Goal: Transaction & Acquisition: Purchase product/service

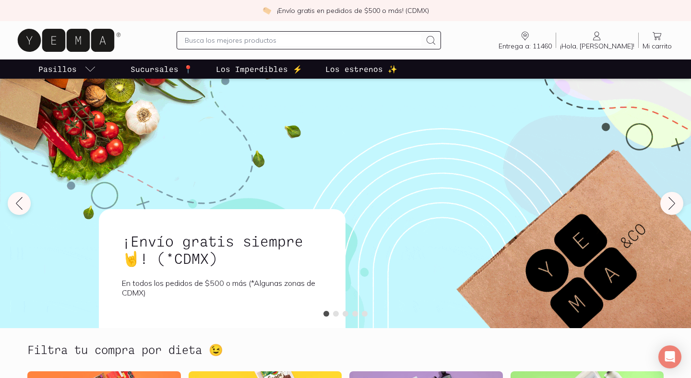
click at [247, 41] on input "text" at bounding box center [303, 41] width 236 height 12
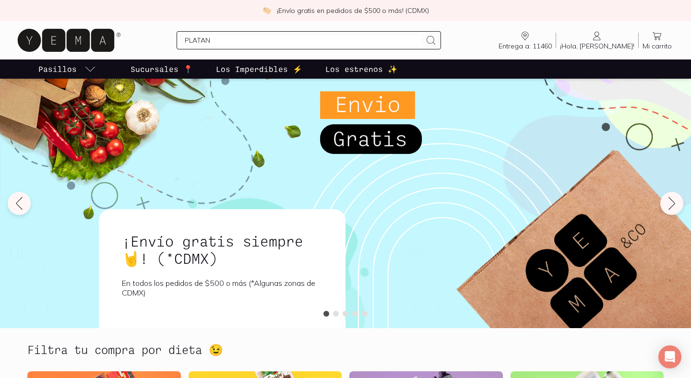
type input "PLATANO"
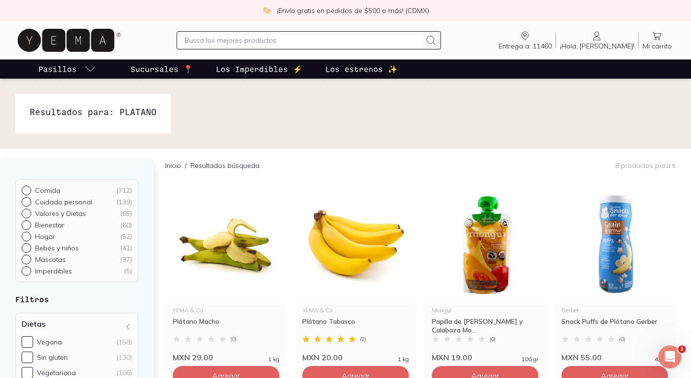
click at [258, 43] on input "text" at bounding box center [303, 41] width 236 height 12
type input "MANZANA"
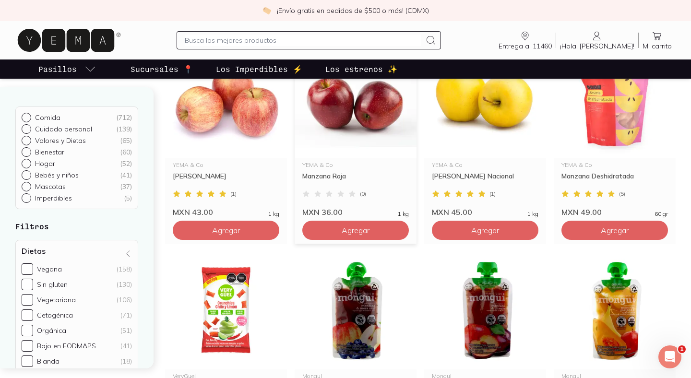
scroll to position [12, 0]
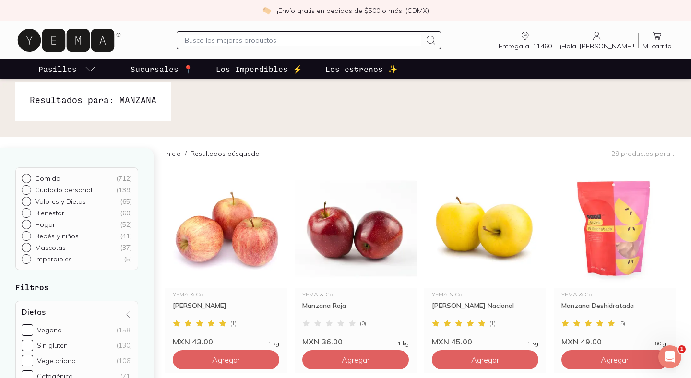
type input "H"
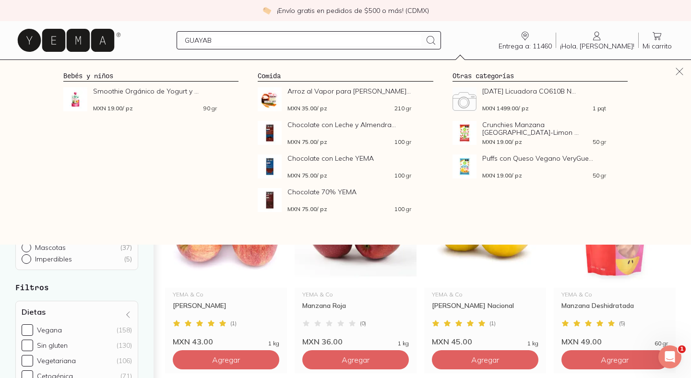
type input "GUAYABA"
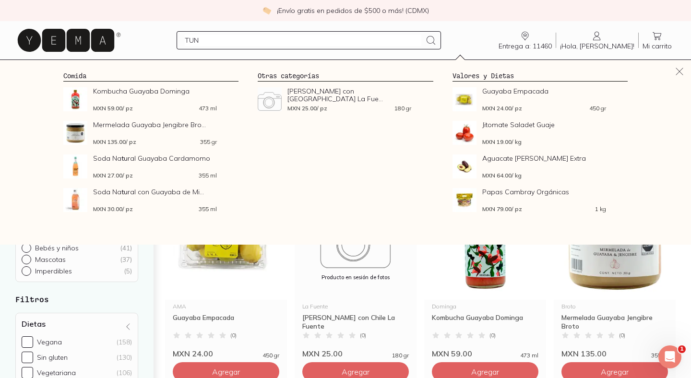
type input "TUNA"
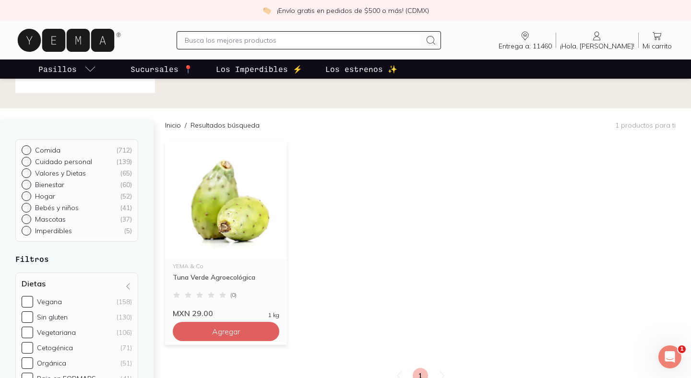
scroll to position [45, 0]
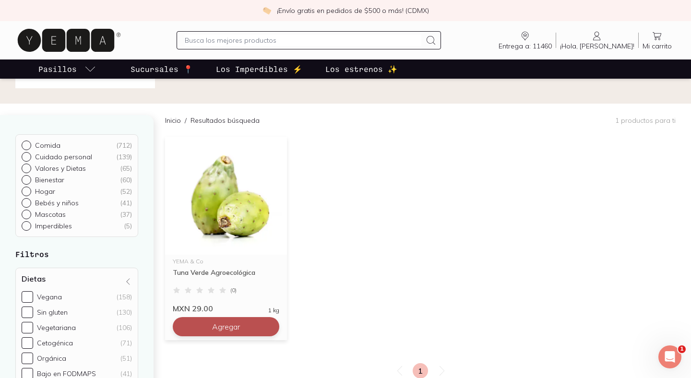
click at [237, 325] on span "Agregar" at bounding box center [226, 327] width 28 height 10
click at [223, 37] on input "text" at bounding box center [303, 41] width 236 height 12
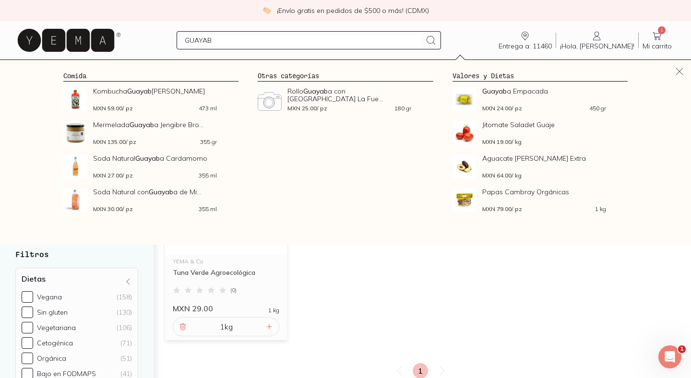
type input "GUAYABA"
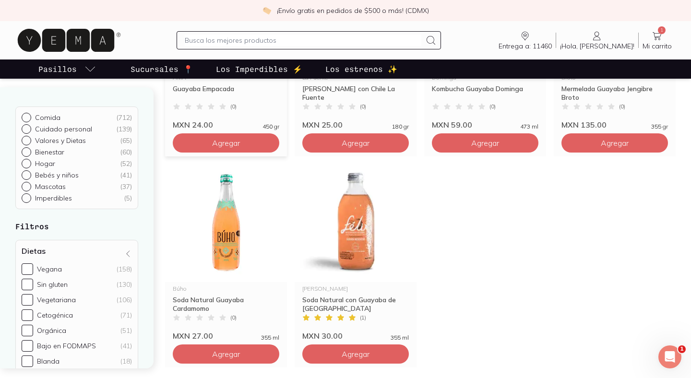
scroll to position [179, 0]
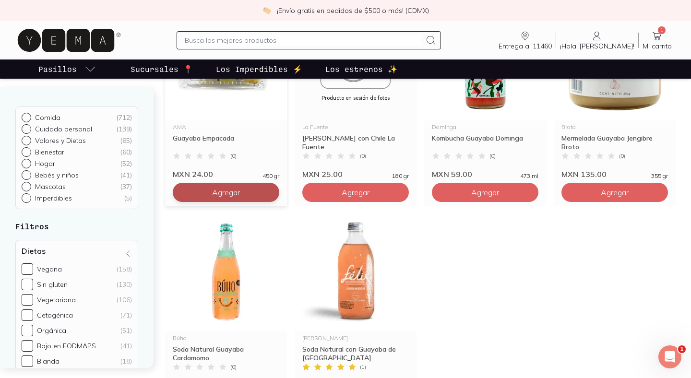
click at [251, 196] on button "Agregar" at bounding box center [226, 192] width 106 height 19
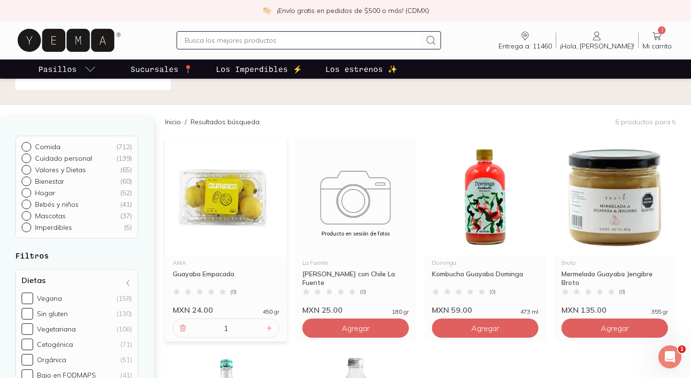
scroll to position [0, 0]
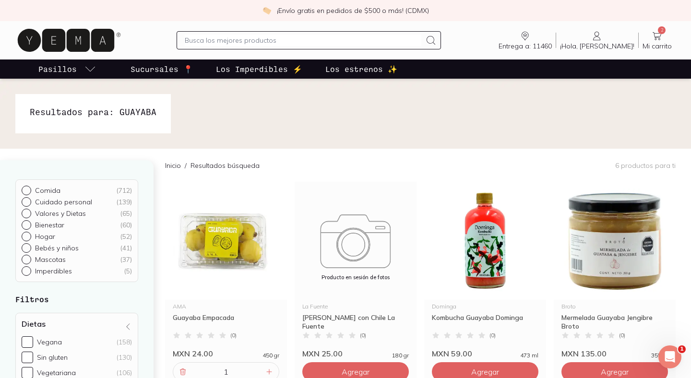
click at [226, 38] on input "text" at bounding box center [303, 41] width 236 height 12
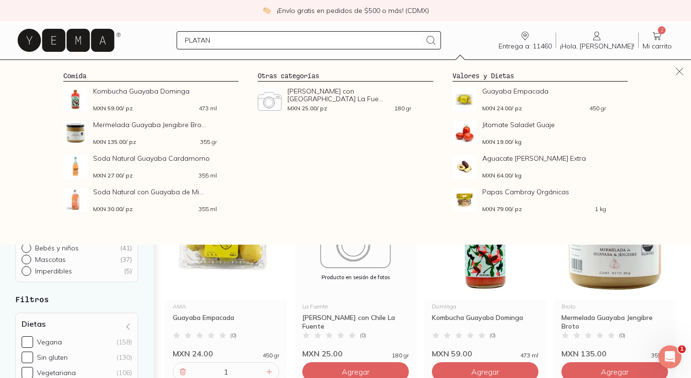
type input "PLATANO"
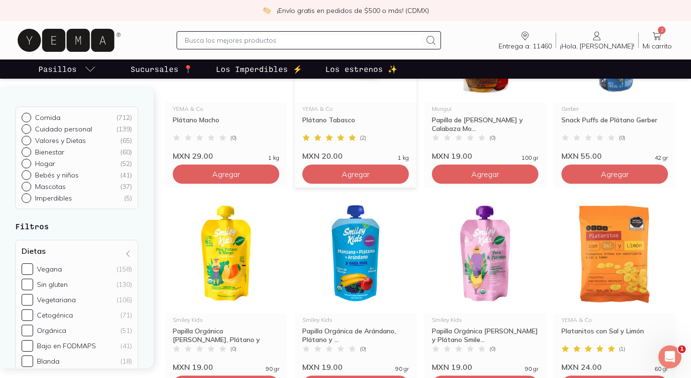
scroll to position [130, 0]
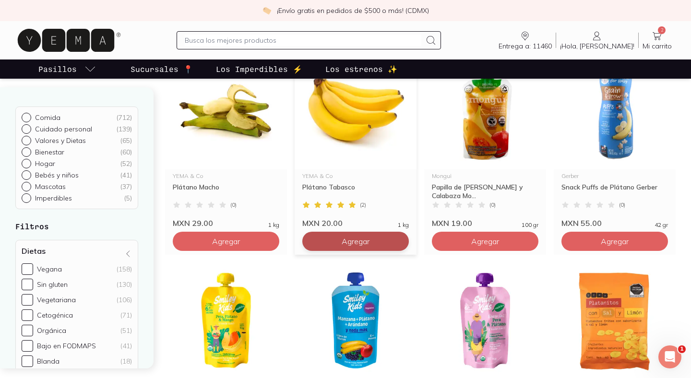
click at [330, 240] on button "Agregar" at bounding box center [355, 241] width 106 height 19
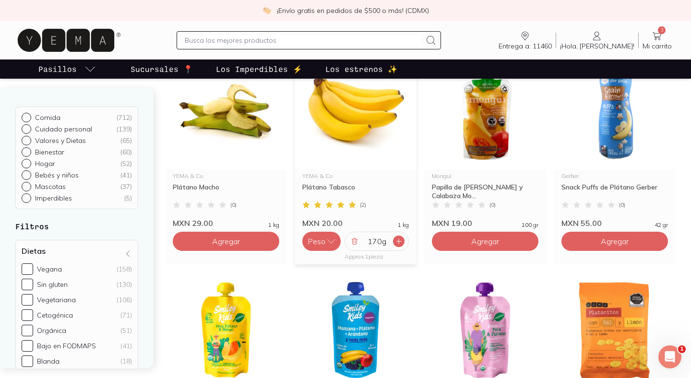
click at [397, 239] on icon at bounding box center [399, 241] width 8 height 8
click at [655, 37] on icon at bounding box center [656, 36] width 9 height 8
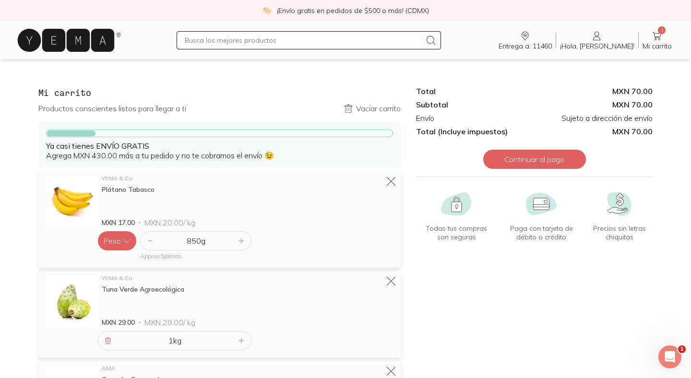
click at [231, 41] on input "text" at bounding box center [303, 41] width 236 height 12
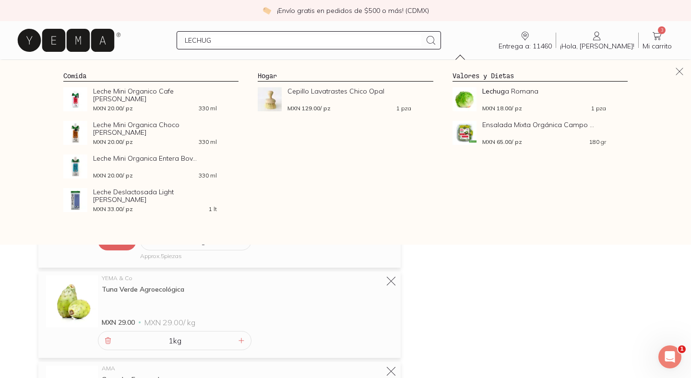
type input "LECHUGA"
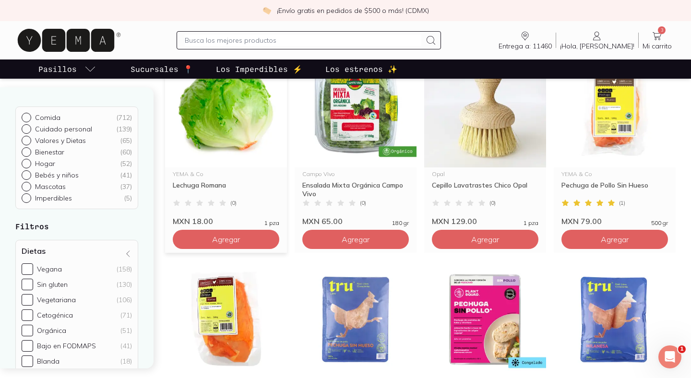
scroll to position [134, 0]
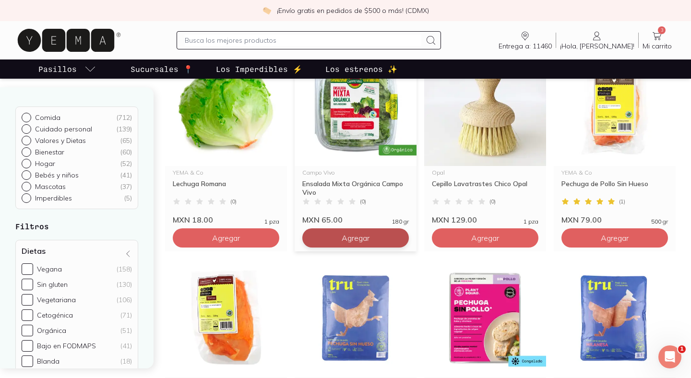
click at [331, 233] on button "Agregar" at bounding box center [355, 237] width 106 height 19
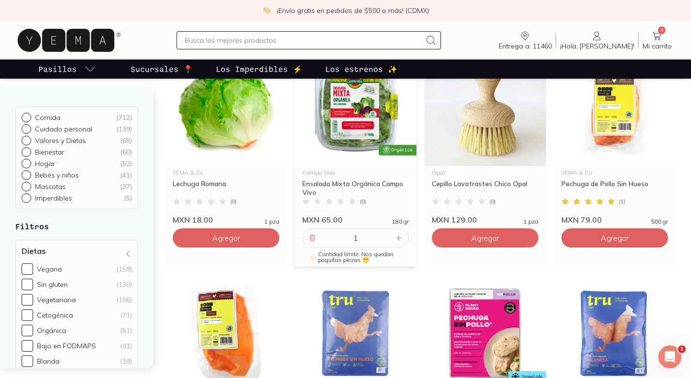
click at [219, 39] on input "text" at bounding box center [303, 41] width 236 height 12
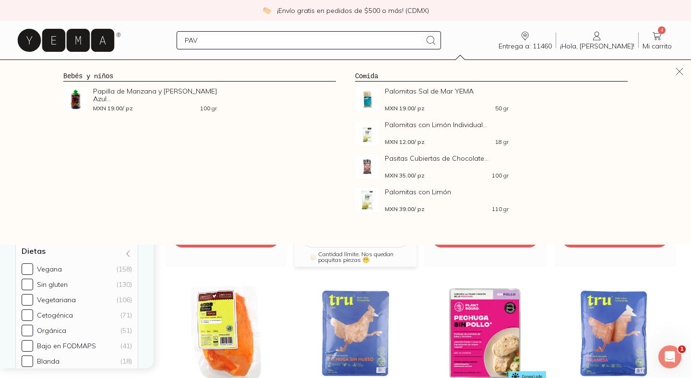
type input "PAVO"
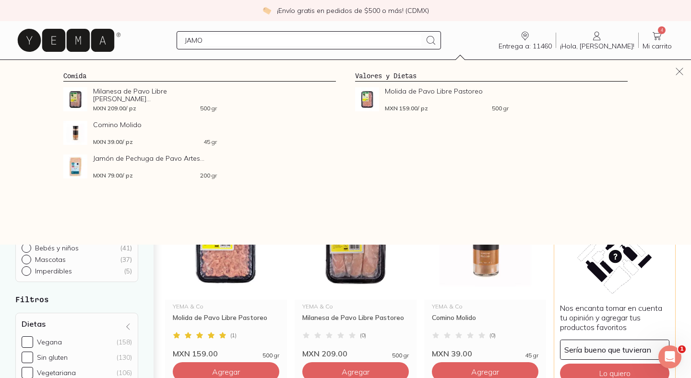
type input "JAMON"
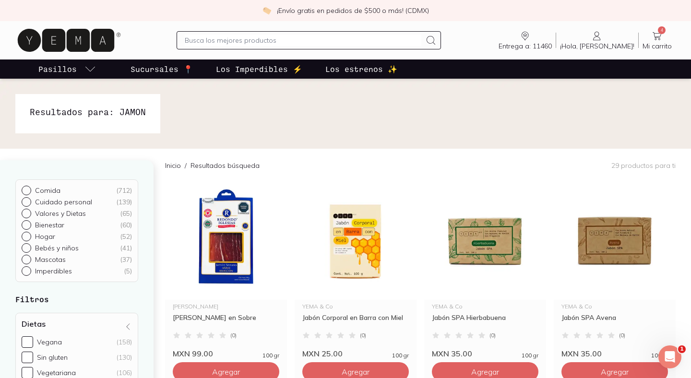
scroll to position [1, 0]
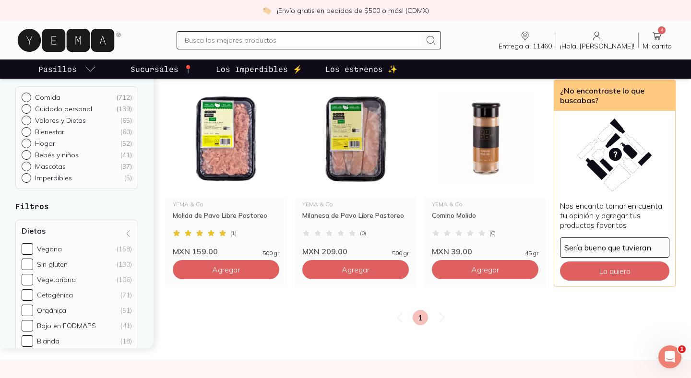
scroll to position [20, 0]
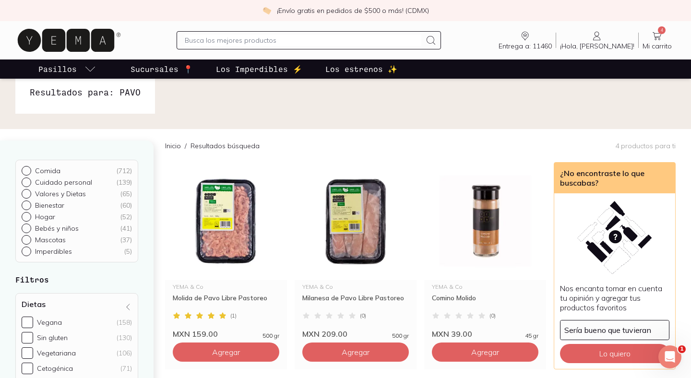
click at [657, 35] on icon at bounding box center [657, 36] width 12 height 12
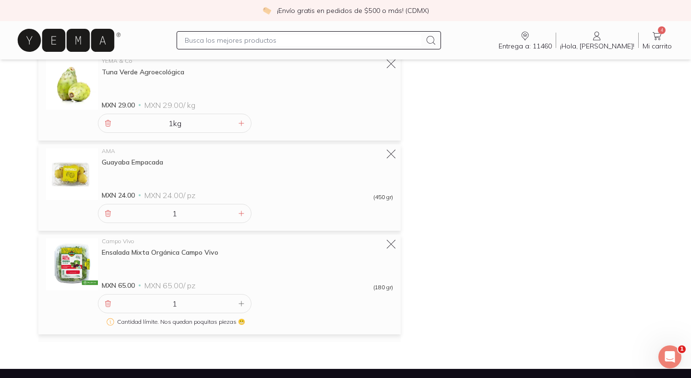
scroll to position [237, 0]
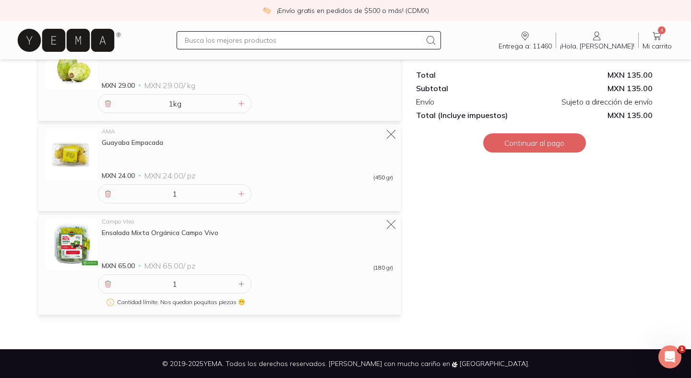
click at [219, 41] on input "text" at bounding box center [303, 41] width 236 height 12
type input "NU3CES"
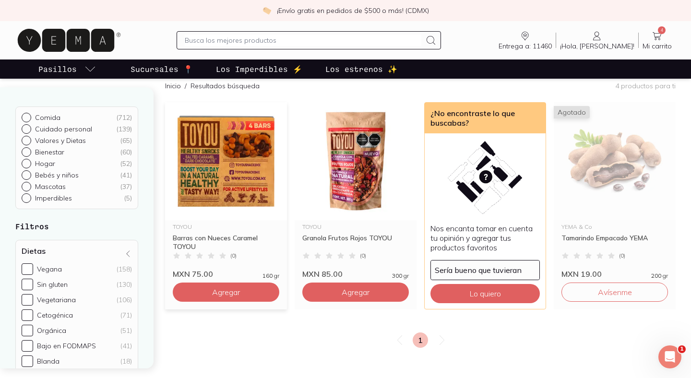
scroll to position [43, 0]
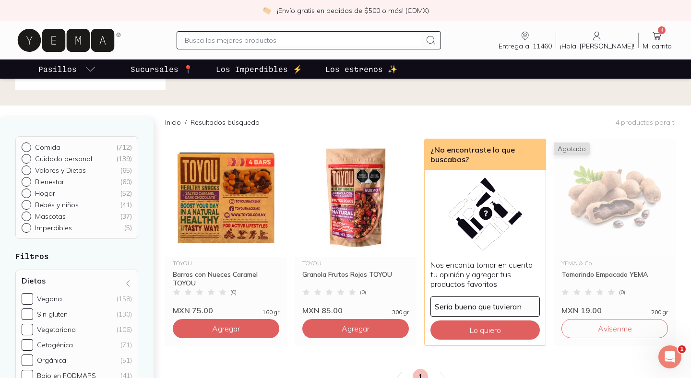
click at [217, 44] on input "text" at bounding box center [303, 41] width 236 height 12
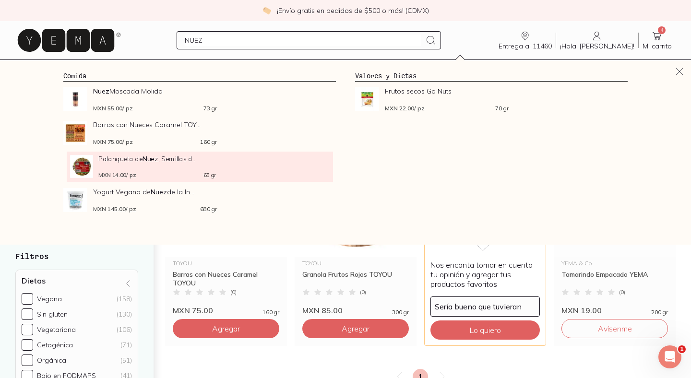
type input "NUEZ"
click at [144, 159] on strong "Nuez" at bounding box center [149, 158] width 15 height 8
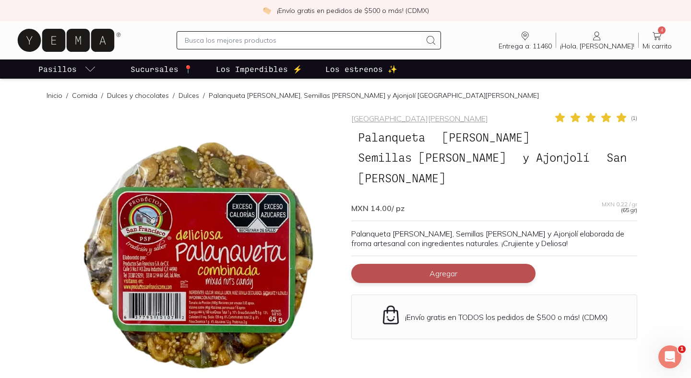
click at [395, 272] on button "Agregar" at bounding box center [443, 273] width 184 height 19
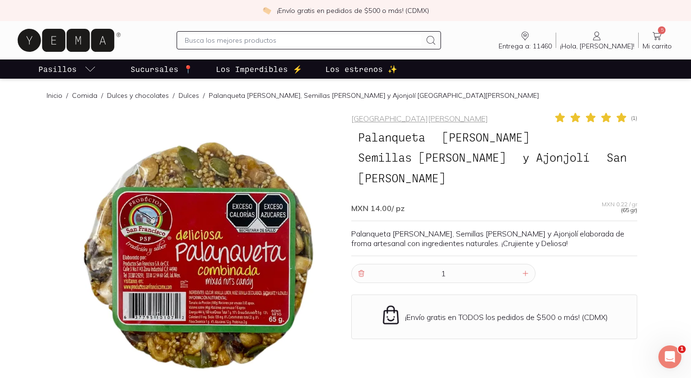
click at [215, 38] on input "text" at bounding box center [303, 41] width 236 height 12
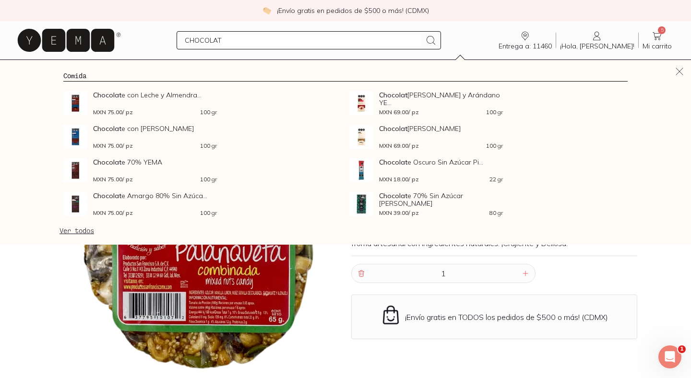
type input "CHOCOLATE"
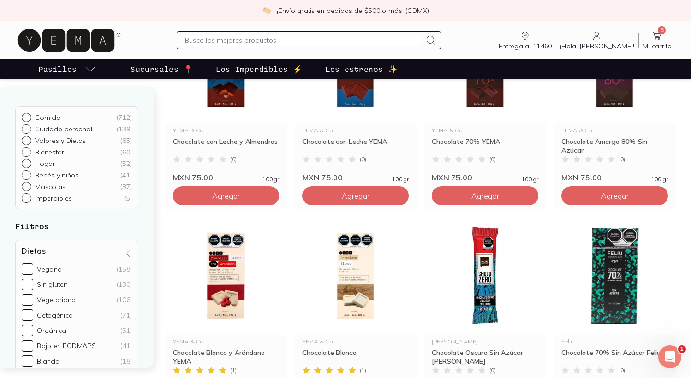
scroll to position [169, 0]
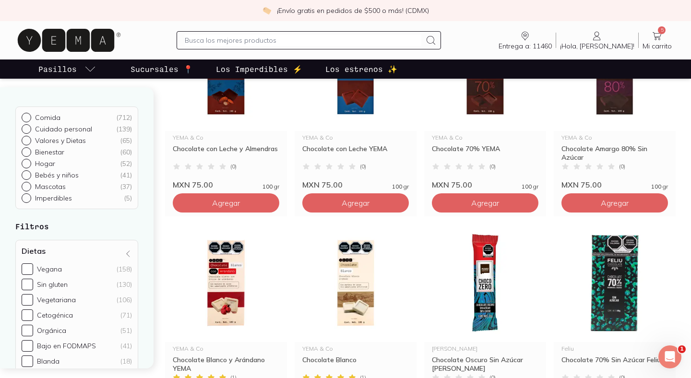
click at [237, 42] on input "text" at bounding box center [303, 41] width 236 height 12
type input "ALMENDRAS"
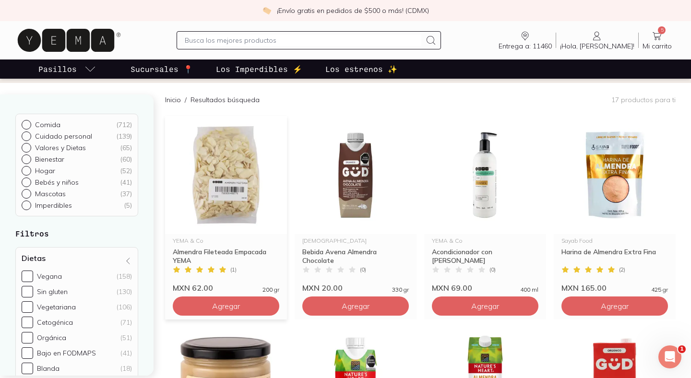
scroll to position [65, 0]
click at [225, 162] on img at bounding box center [226, 176] width 122 height 118
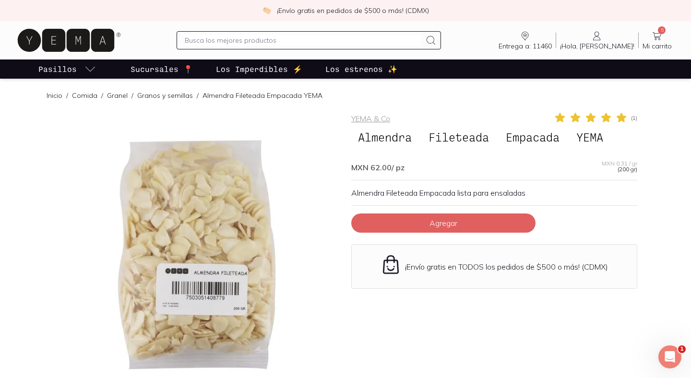
click at [229, 43] on input "text" at bounding box center [303, 41] width 236 height 12
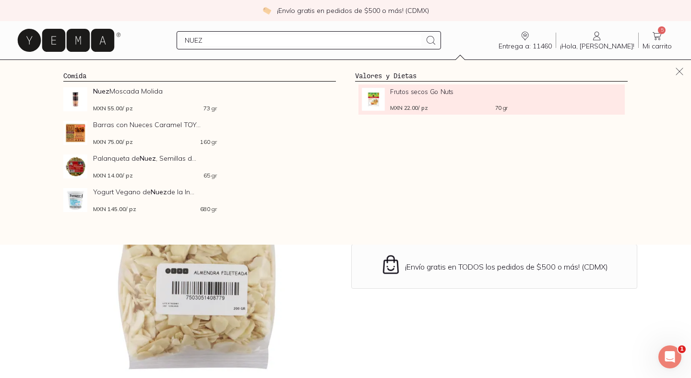
type input "NUEZ"
click at [413, 95] on div "Frutos secos Go Nuts MXN 22.00 / pz 70 gr" at bounding box center [448, 99] width 117 height 23
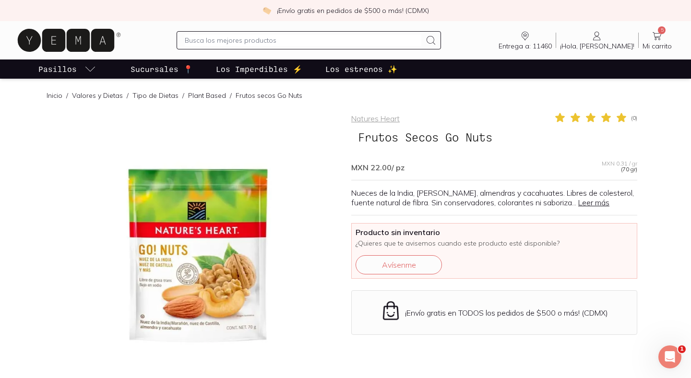
click at [231, 36] on input "text" at bounding box center [303, 41] width 236 height 12
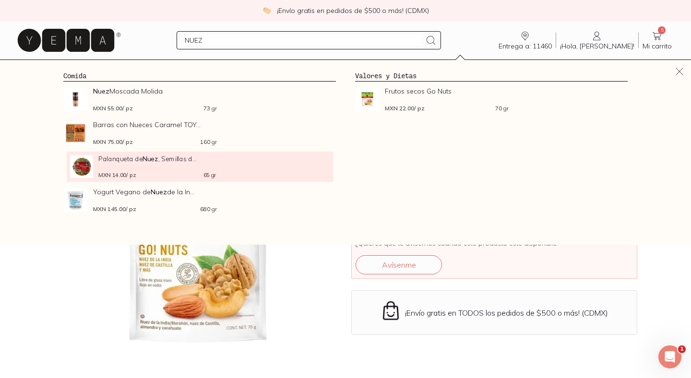
type input "NUEZ"
click at [114, 160] on span "Palanqueta [PERSON_NAME] , Semillas d..." at bounding box center [156, 158] width 117 height 7
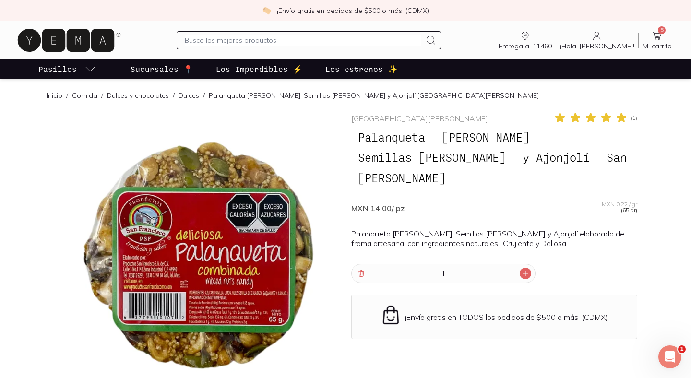
click at [524, 271] on icon at bounding box center [525, 274] width 8 height 8
type input "2"
click at [654, 36] on icon at bounding box center [657, 36] width 12 height 12
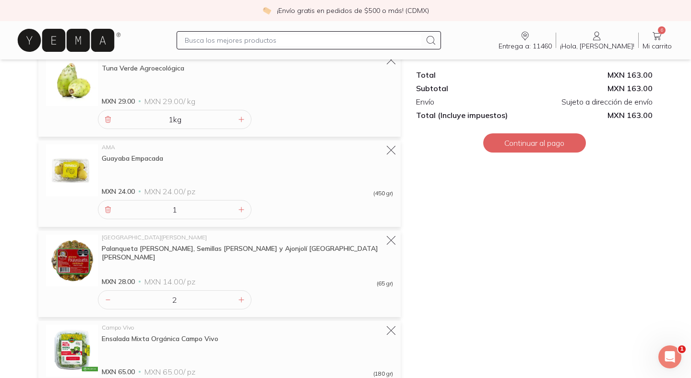
scroll to position [198, 0]
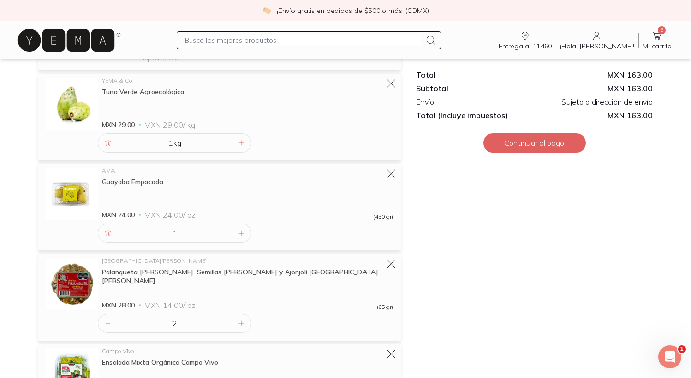
click at [330, 39] on input "text" at bounding box center [303, 41] width 236 height 12
type input ","
type input "LIMON"
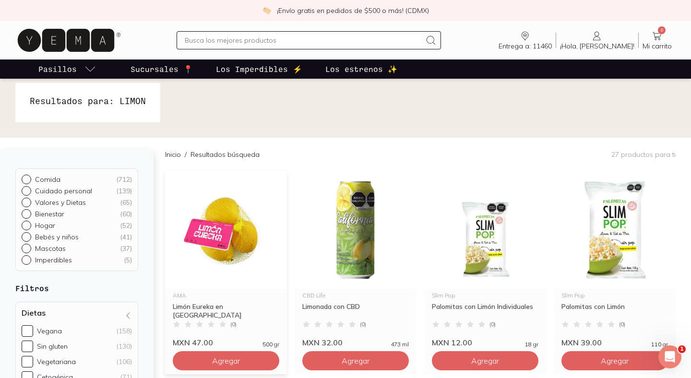
scroll to position [13, 0]
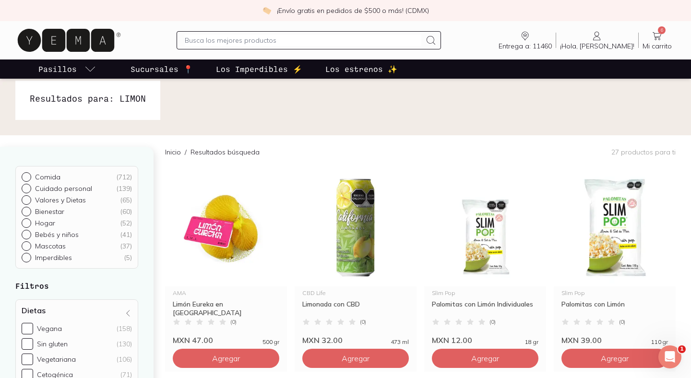
click at [214, 39] on input "text" at bounding box center [303, 41] width 236 height 12
type input "LIMONES"
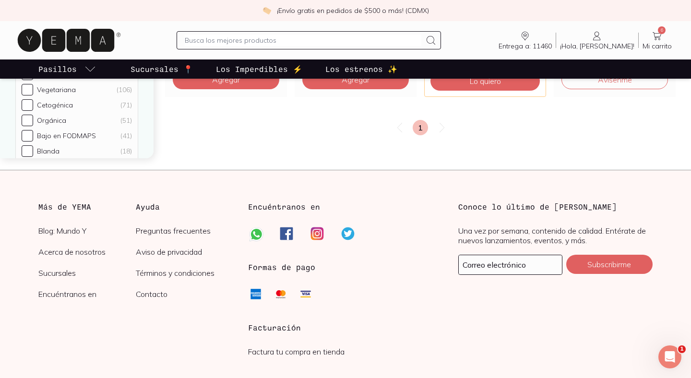
scroll to position [1349, 0]
